Goal: Find specific page/section: Find specific page/section

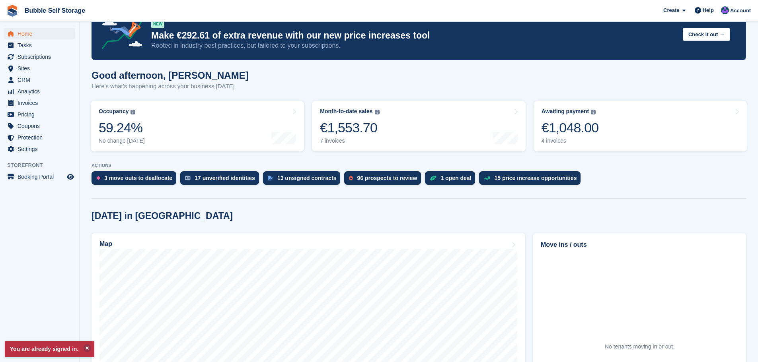
scroll to position [40, 0]
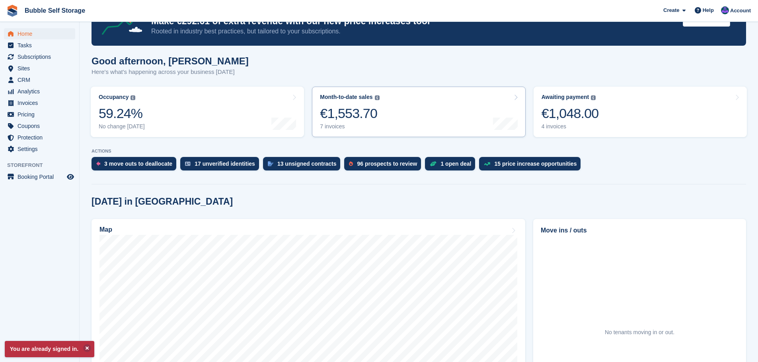
click at [381, 117] on link "Month-to-date sales The sum of all finalised invoices generated this month to d…" at bounding box center [418, 112] width 213 height 51
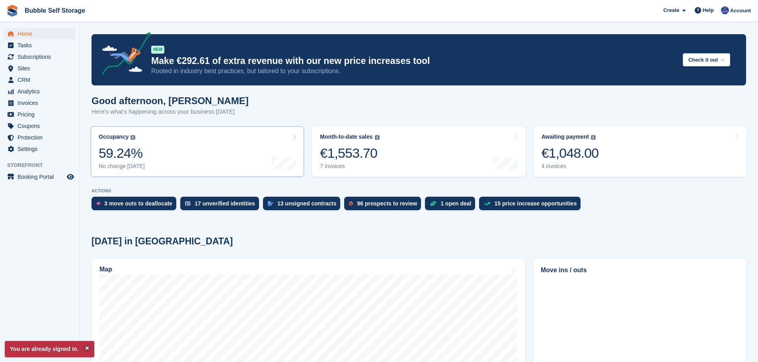
scroll to position [40, 0]
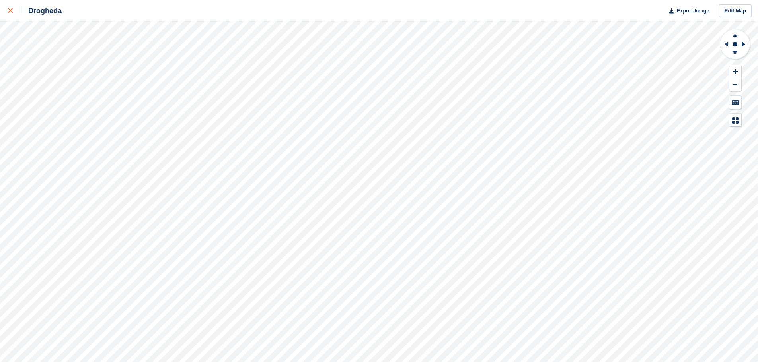
click at [12, 8] on div at bounding box center [14, 11] width 13 height 10
